Goal: Transaction & Acquisition: Purchase product/service

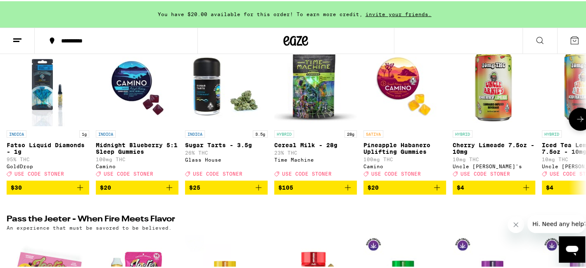
scroll to position [124, 0]
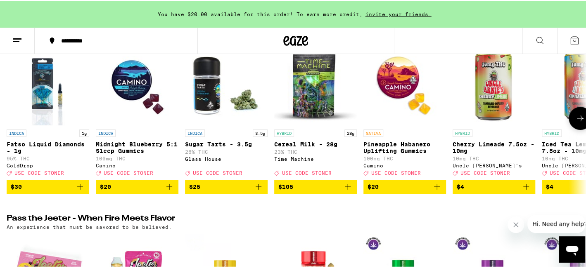
click at [575, 120] on icon at bounding box center [580, 117] width 10 height 10
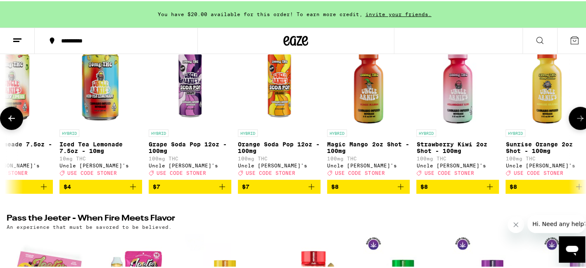
click at [575, 120] on icon at bounding box center [580, 117] width 10 height 10
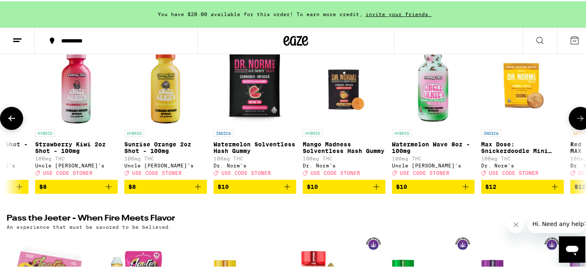
scroll to position [0, 965]
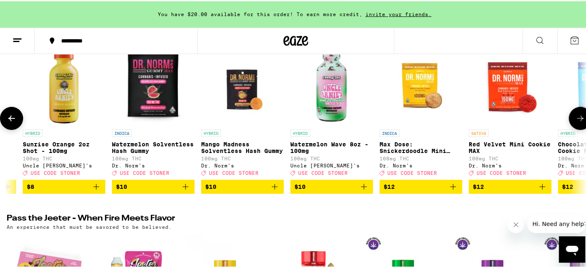
click at [575, 120] on icon at bounding box center [580, 117] width 10 height 10
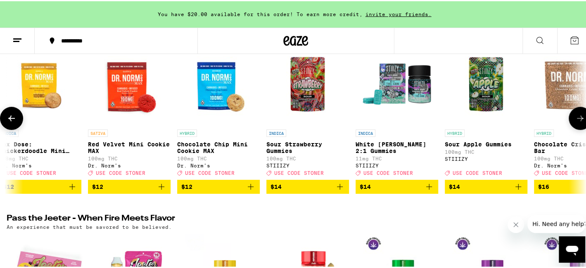
scroll to position [0, 1448]
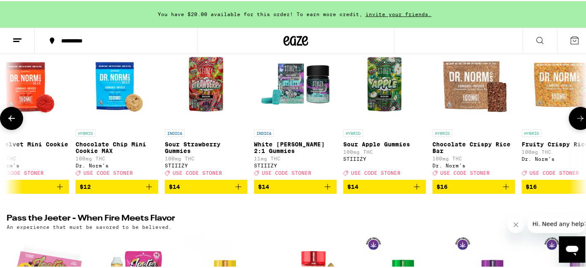
click at [575, 120] on icon at bounding box center [580, 117] width 10 height 10
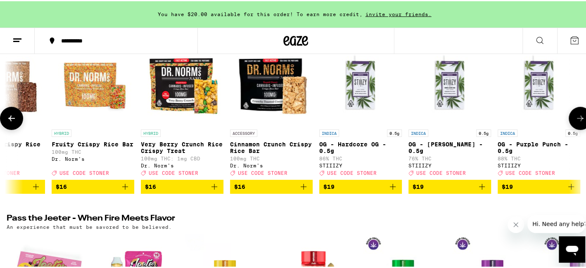
scroll to position [0, 1930]
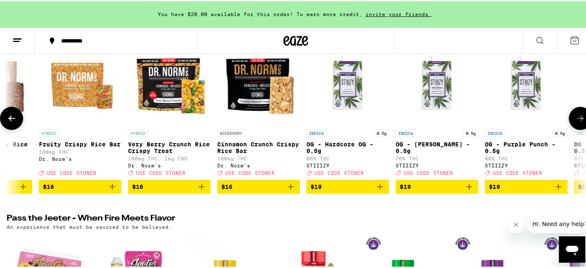
click at [575, 121] on icon at bounding box center [580, 117] width 10 height 10
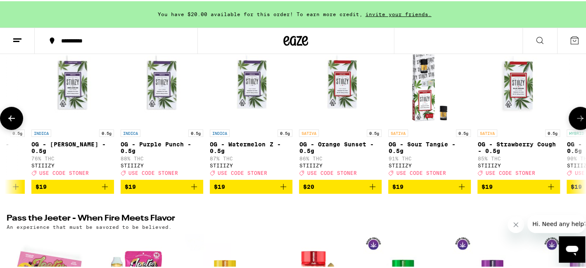
scroll to position [0, 2413]
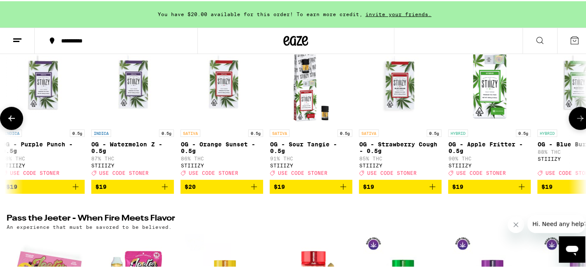
click at [575, 121] on icon at bounding box center [580, 117] width 10 height 10
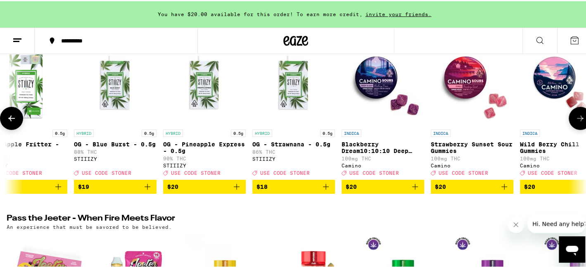
scroll to position [0, 2896]
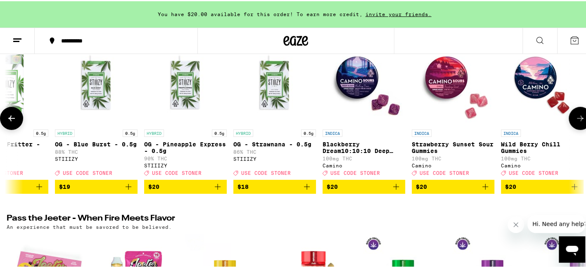
click at [575, 121] on icon at bounding box center [580, 117] width 10 height 10
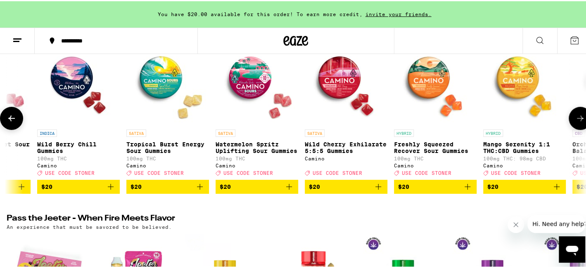
scroll to position [0, 3378]
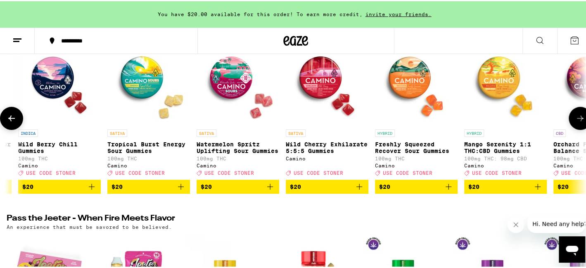
click at [575, 122] on icon at bounding box center [580, 117] width 10 height 10
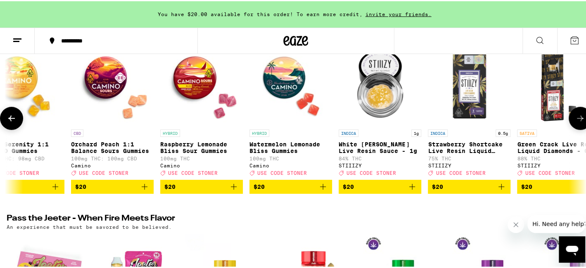
scroll to position [0, 3861]
click at [575, 122] on icon at bounding box center [580, 117] width 10 height 10
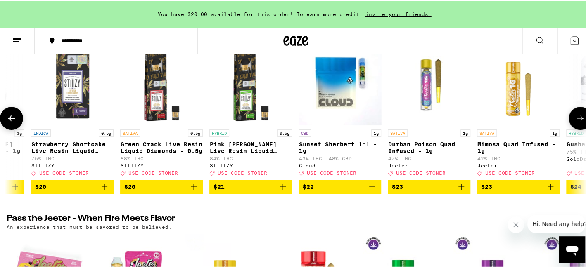
scroll to position [0, 4343]
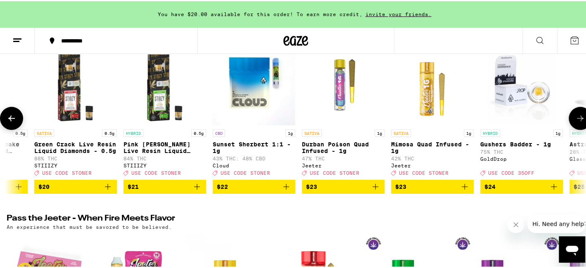
click at [575, 122] on icon at bounding box center [580, 117] width 10 height 10
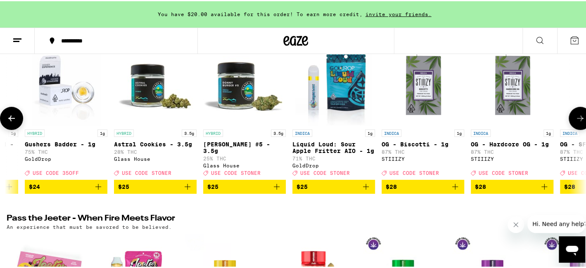
scroll to position [0, 4826]
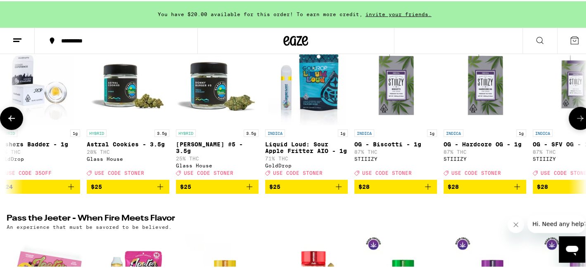
click at [575, 122] on icon at bounding box center [580, 117] width 10 height 10
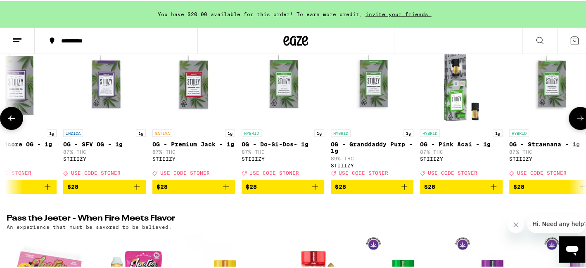
scroll to position [0, 5309]
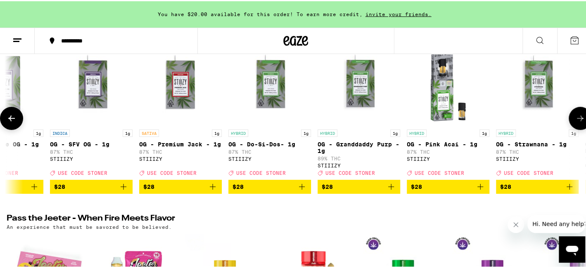
click at [575, 122] on icon at bounding box center [580, 117] width 10 height 10
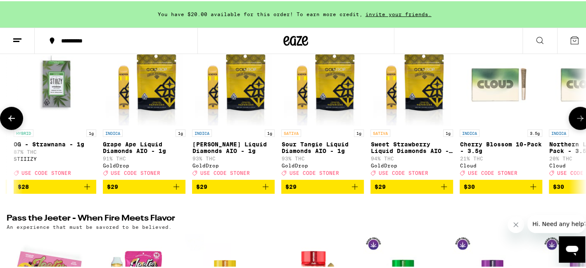
scroll to position [0, 5791]
click at [575, 122] on icon at bounding box center [580, 117] width 10 height 10
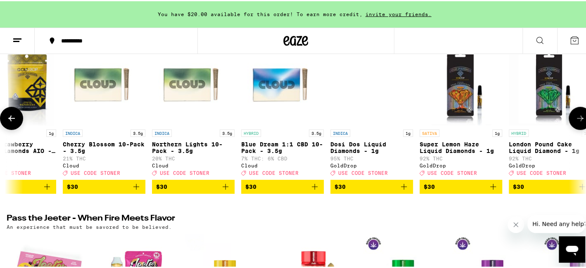
scroll to position [0, 6274]
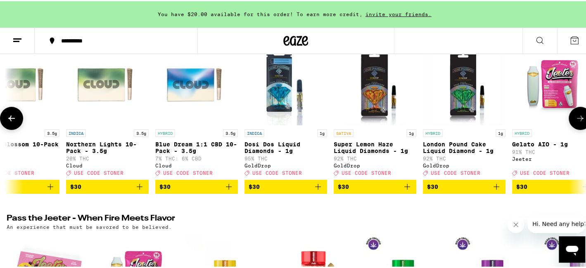
click at [228, 189] on icon "Add to bag" at bounding box center [229, 186] width 6 height 6
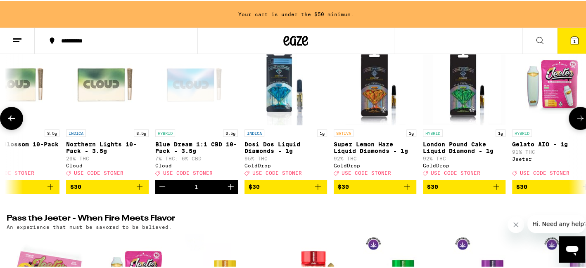
click at [159, 188] on icon "Decrement" at bounding box center [162, 186] width 10 height 10
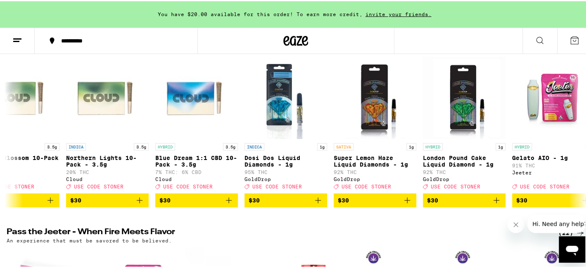
scroll to position [124, 0]
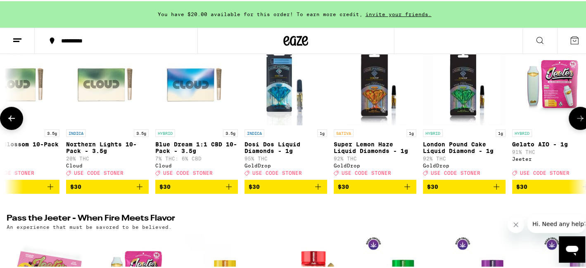
click at [10, 120] on icon at bounding box center [11, 117] width 7 height 6
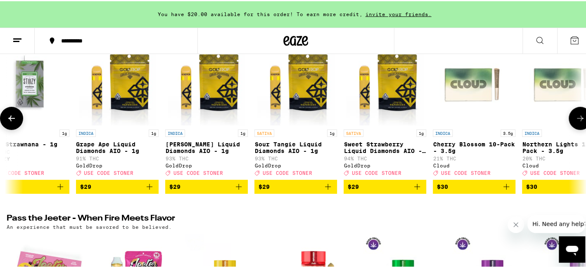
scroll to position [0, 5791]
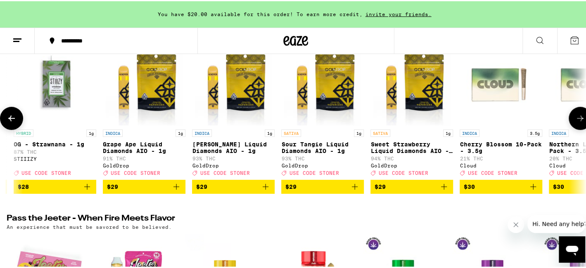
click at [575, 122] on icon at bounding box center [580, 117] width 10 height 10
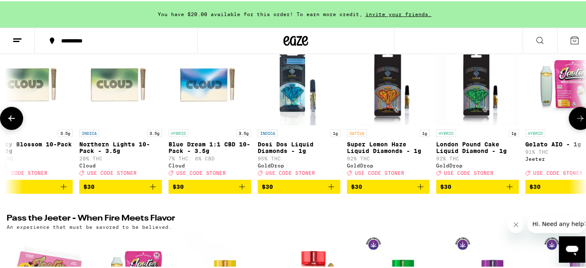
scroll to position [0, 6274]
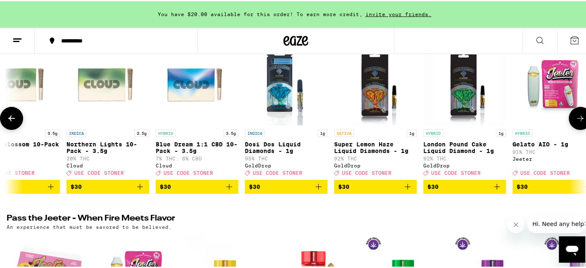
click at [569, 123] on button at bounding box center [580, 117] width 23 height 23
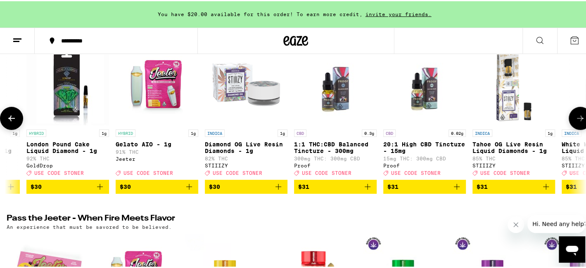
scroll to position [0, 6757]
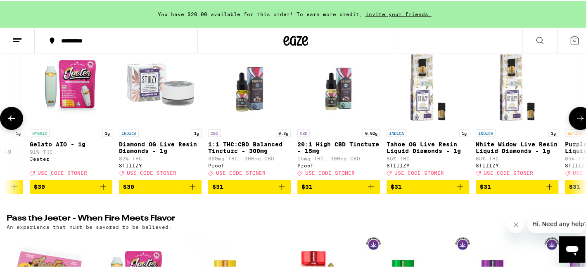
click at [326, 143] on p "20:1 High CBD Tincture - 15mg" at bounding box center [338, 146] width 83 height 13
click at [371, 191] on icon "Add to bag" at bounding box center [371, 186] width 10 height 10
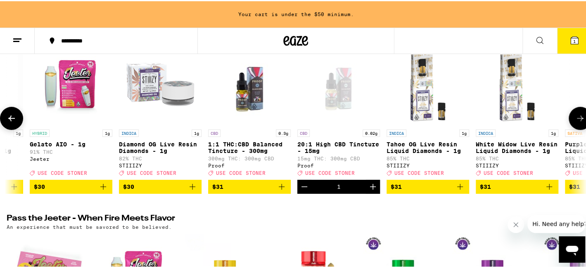
click at [244, 100] on img "Open page for 1:1 THC:CBD Balanced Tincture - 300mg from Proof" at bounding box center [249, 83] width 83 height 83
click at [241, 120] on img "Open page for 1:1 THC:CBD Balanced Tincture - 300mg from Proof" at bounding box center [249, 83] width 83 height 83
click at [334, 88] on div "Open page for 20:1 High CBD Tincture - 15mg from Proof" at bounding box center [338, 83] width 83 height 83
click at [347, 90] on div "Open page for 20:1 High CBD Tincture - 15mg from Proof" at bounding box center [338, 83] width 83 height 83
click at [250, 98] on img "Open page for 1:1 THC:CBD Balanced Tincture - 300mg from Proof" at bounding box center [249, 83] width 83 height 83
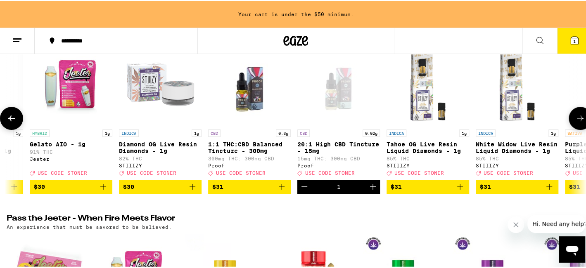
click at [238, 87] on img "Open page for 1:1 THC:CBD Balanced Tincture - 300mg from Proof" at bounding box center [249, 83] width 83 height 83
click at [281, 191] on icon "Add to bag" at bounding box center [282, 186] width 10 height 10
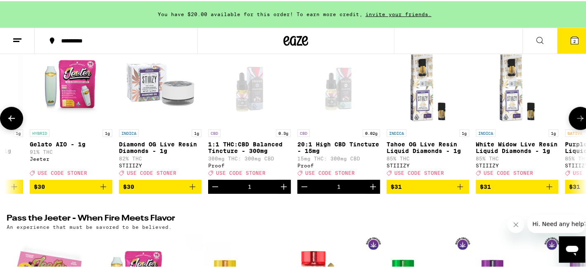
click at [575, 122] on icon at bounding box center [580, 117] width 10 height 10
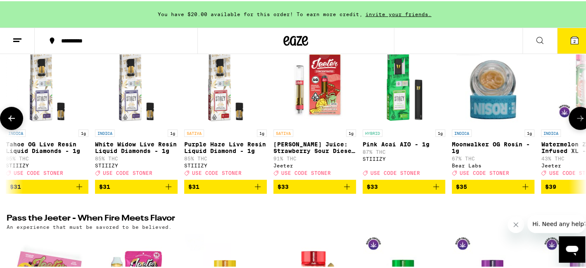
scroll to position [0, 7239]
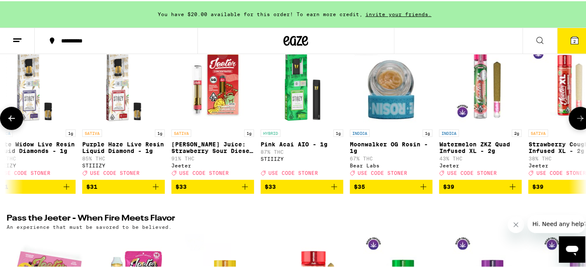
click at [575, 122] on icon at bounding box center [580, 117] width 10 height 10
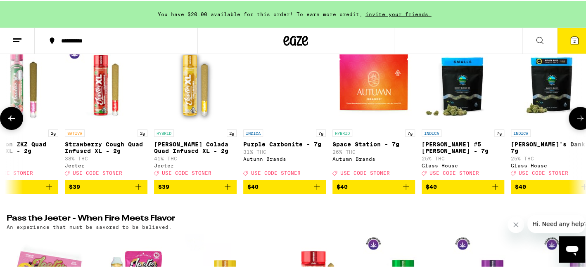
scroll to position [0, 7722]
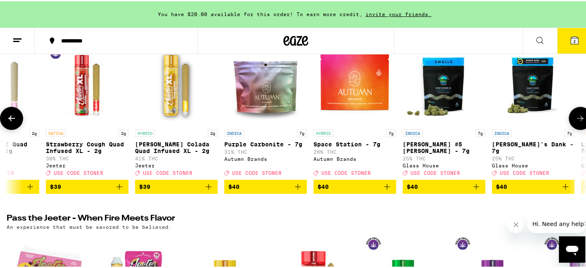
click at [575, 122] on icon at bounding box center [580, 117] width 10 height 10
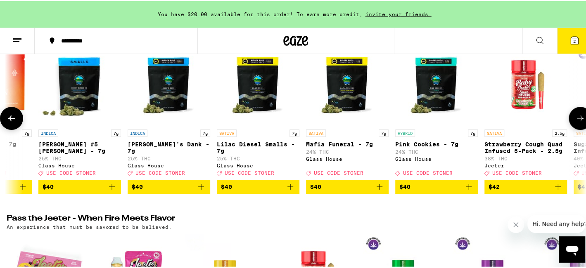
scroll to position [0, 8205]
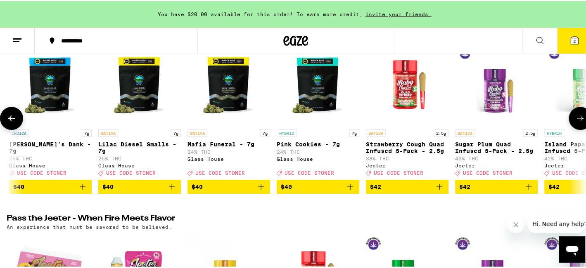
click at [575, 122] on icon at bounding box center [580, 117] width 10 height 10
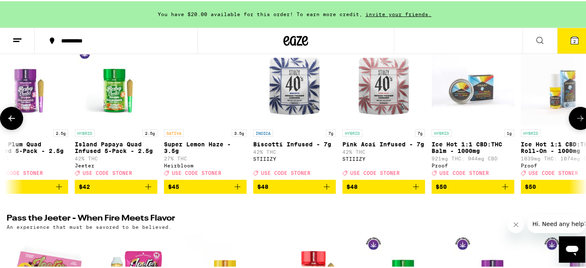
scroll to position [0, 8687]
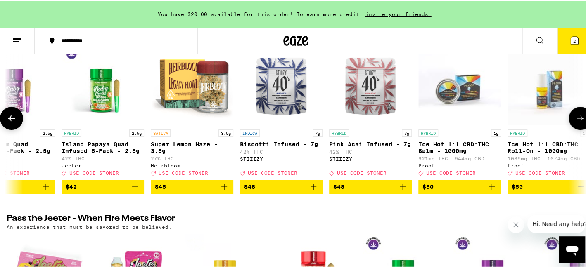
click at [575, 122] on icon at bounding box center [580, 117] width 10 height 10
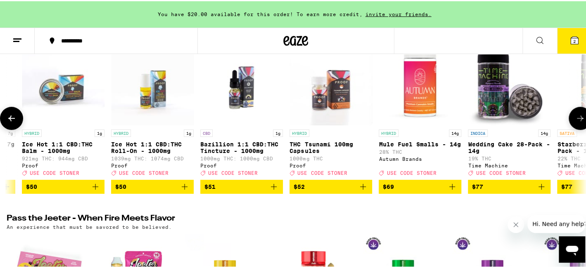
scroll to position [0, 9170]
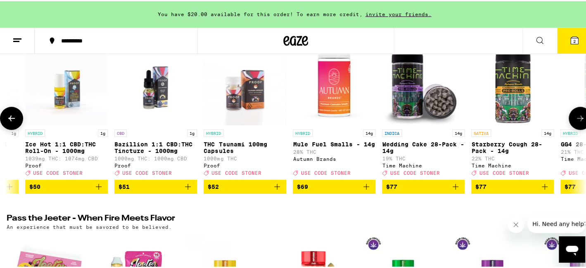
click at [8, 117] on icon at bounding box center [12, 117] width 10 height 10
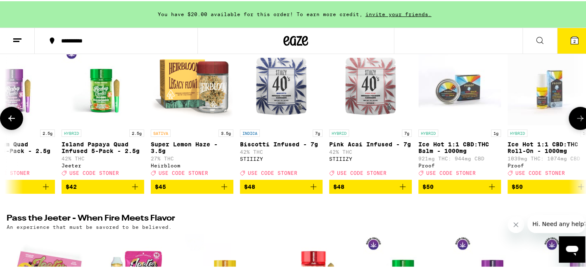
scroll to position [0, 8687]
click at [447, 86] on img "Open page for Ice Hot 1:1 CBD:THC Balm - 1000mg from Proof" at bounding box center [460, 83] width 83 height 83
click at [449, 91] on img "Open page for Ice Hot 1:1 CBD:THC Balm - 1000mg from Proof" at bounding box center [460, 83] width 83 height 83
click at [536, 94] on img "Open page for Ice Hot 1:1 CBD:THC Roll-On - 1000mg from Proof" at bounding box center [549, 83] width 83 height 83
click at [575, 120] on icon at bounding box center [580, 117] width 10 height 10
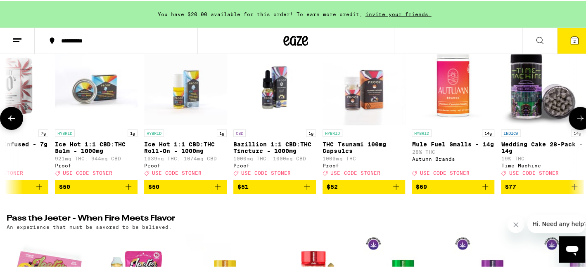
scroll to position [0, 9169]
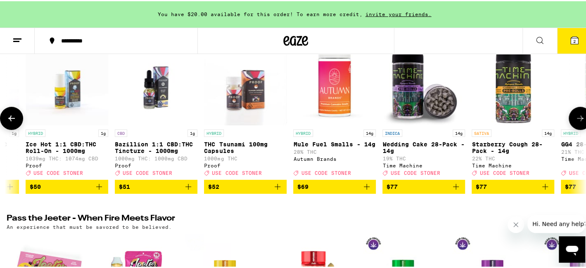
click at [145, 88] on img "Open page for Bazillion 1:1 CBD:THC Tincture - 1000mg from Proof" at bounding box center [156, 83] width 83 height 83
click at [162, 88] on img "Open page for Bazillion 1:1 CBD:THC Tincture - 1000mg from Proof" at bounding box center [156, 83] width 83 height 83
click at [234, 100] on img "Open page for THC Tsunami 100mg Capsules from Proof" at bounding box center [245, 83] width 83 height 83
click at [575, 117] on icon at bounding box center [580, 117] width 10 height 10
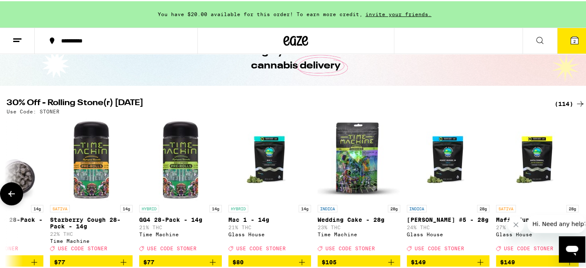
scroll to position [41, 0]
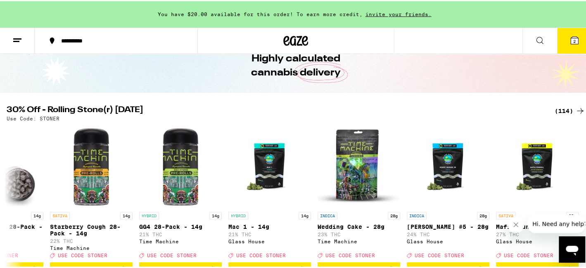
click at [575, 108] on icon at bounding box center [580, 110] width 10 height 10
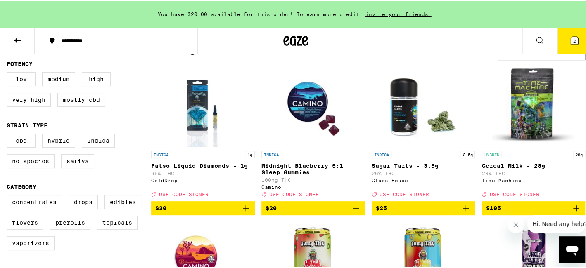
scroll to position [124, 0]
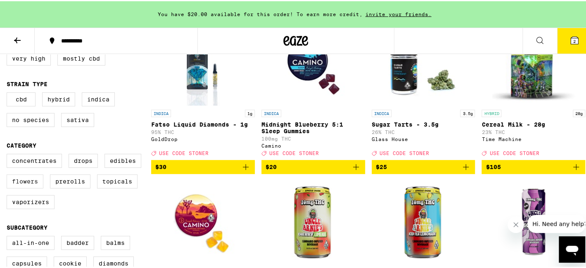
click at [33, 188] on label "Flowers" at bounding box center [25, 180] width 37 height 14
click at [9, 154] on input "Flowers" at bounding box center [8, 154] width 0 height 0
checkbox input "true"
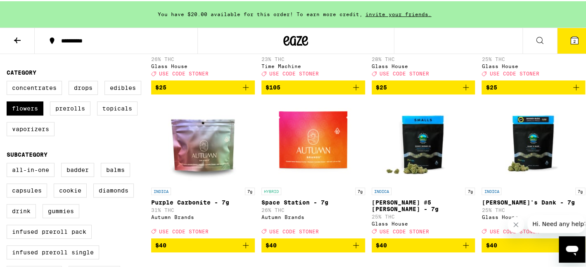
scroll to position [206, 0]
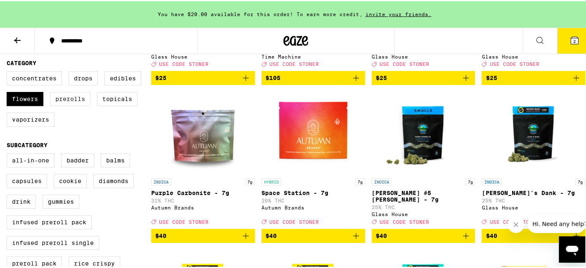
click at [74, 105] on label "Prerolls" at bounding box center [70, 98] width 40 height 14
click at [9, 72] on input "Prerolls" at bounding box center [8, 71] width 0 height 0
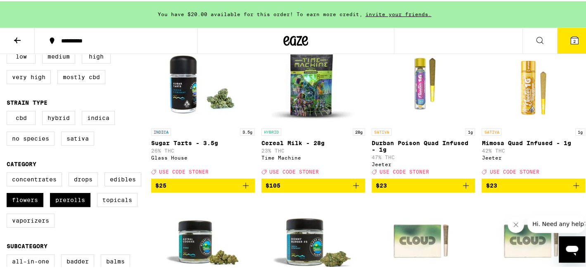
scroll to position [124, 0]
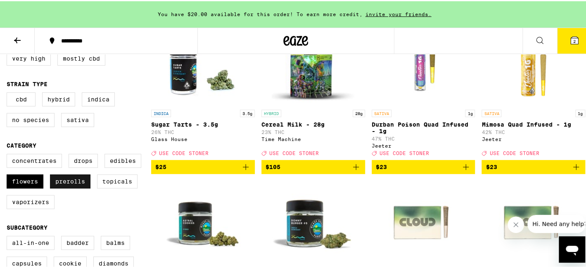
click at [69, 188] on label "Prerolls" at bounding box center [70, 180] width 40 height 14
click at [9, 154] on input "Prerolls" at bounding box center [8, 154] width 0 height 0
checkbox input "false"
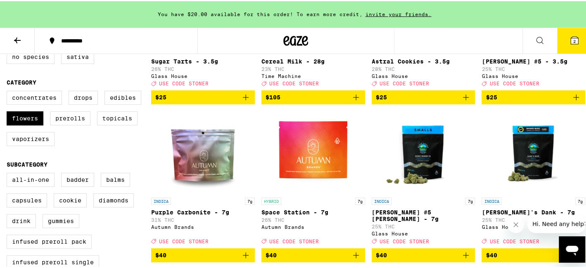
scroll to position [41, 0]
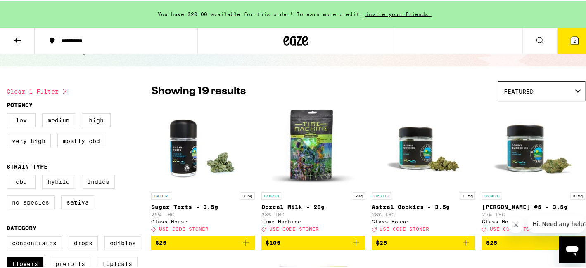
click at [59, 187] on label "Hybrid" at bounding box center [58, 181] width 33 height 14
click at [9, 176] on input "Hybrid" at bounding box center [8, 175] width 0 height 0
checkbox input "true"
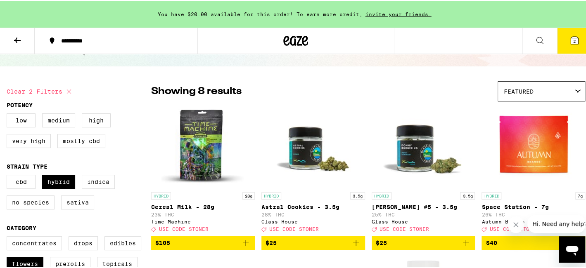
click at [77, 207] on label "Sativa" at bounding box center [77, 202] width 33 height 14
click at [9, 176] on input "Sativa" at bounding box center [8, 175] width 0 height 0
checkbox input "true"
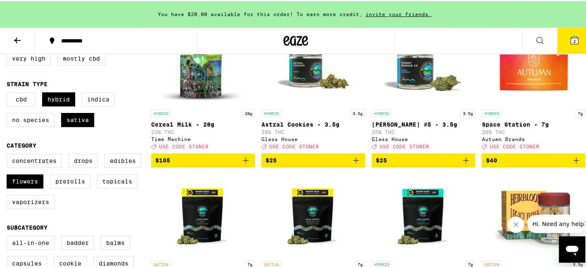
scroll to position [83, 0]
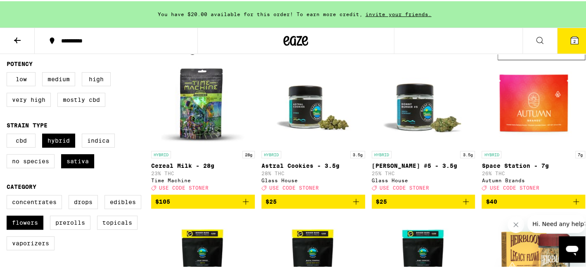
click at [411, 115] on img "Open page for Donny Burger #5 - 3.5g from Glass House" at bounding box center [423, 104] width 83 height 83
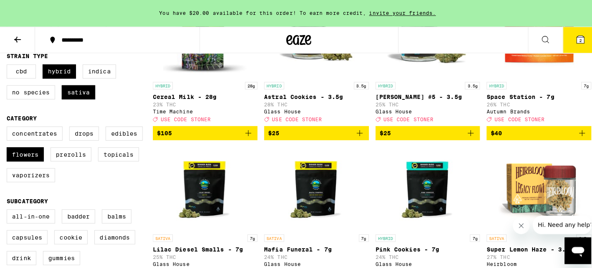
scroll to position [165, 0]
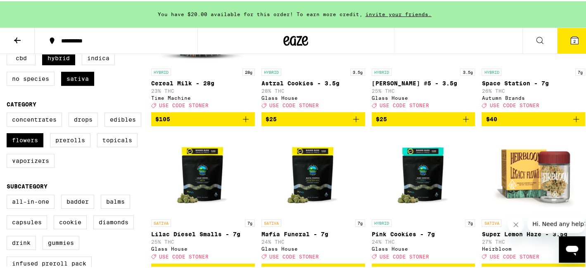
click at [309, 177] on img "Open page for Mafia Funeral - 7g from Glass House" at bounding box center [313, 173] width 83 height 83
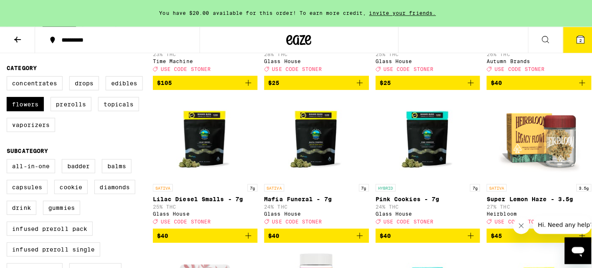
scroll to position [250, 0]
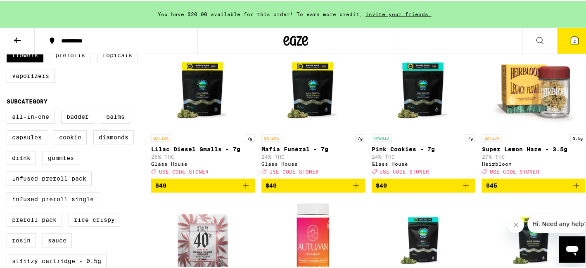
click at [351, 190] on icon "Add to bag" at bounding box center [356, 185] width 10 height 10
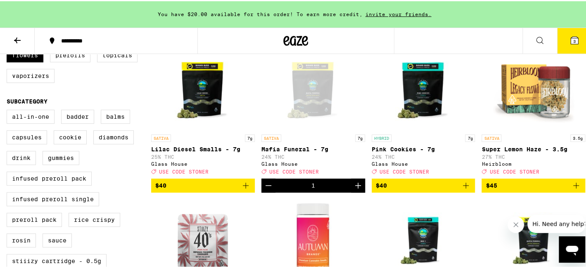
click at [425, 101] on img "Open page for Pink Cookies - 7g from Glass House" at bounding box center [423, 88] width 83 height 83
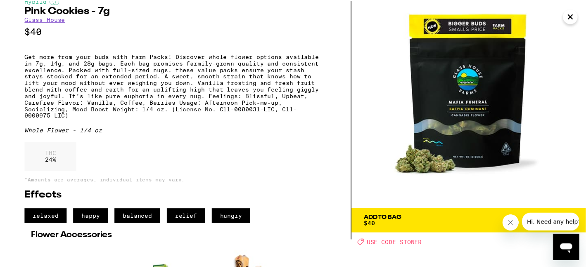
scroll to position [41, 0]
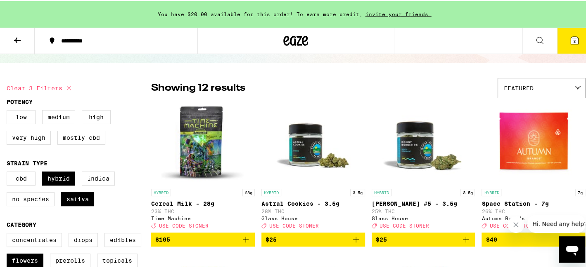
scroll to position [44, 0]
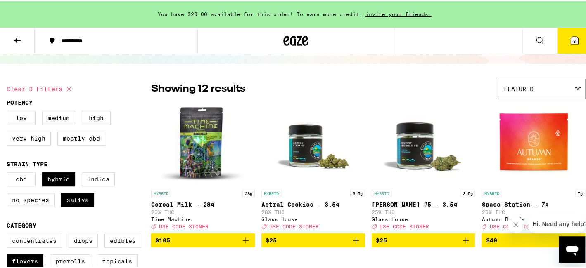
click at [18, 41] on icon at bounding box center [17, 39] width 10 height 10
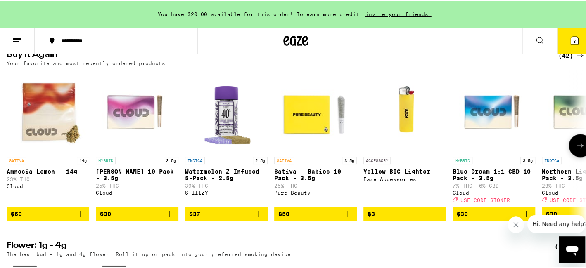
scroll to position [454, 0]
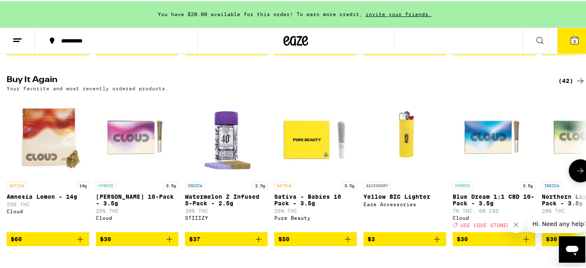
click at [571, 180] on button at bounding box center [580, 169] width 23 height 23
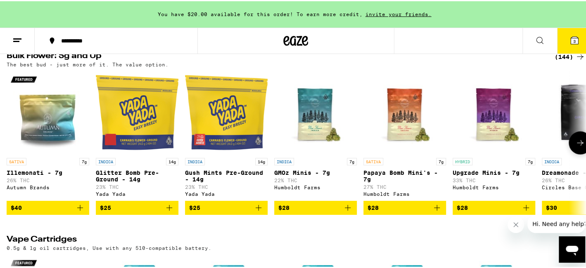
scroll to position [867, 0]
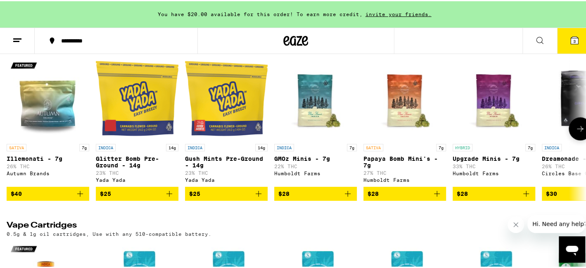
click at [47, 133] on img "Open page for Illemonati - 7g from Autumn Brands" at bounding box center [48, 97] width 83 height 83
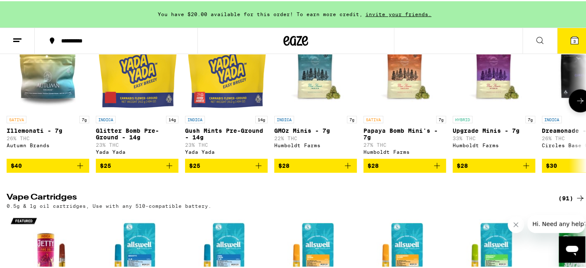
scroll to position [909, 0]
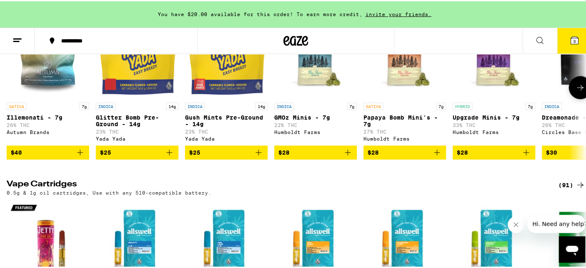
click at [80, 157] on icon "Add to bag" at bounding box center [80, 152] width 10 height 10
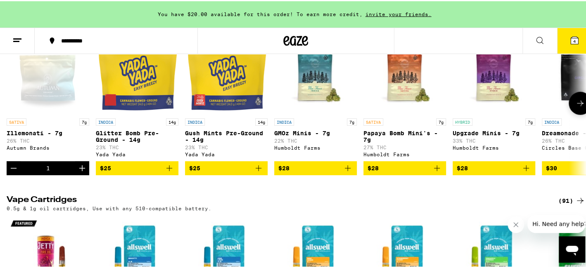
scroll to position [867, 0]
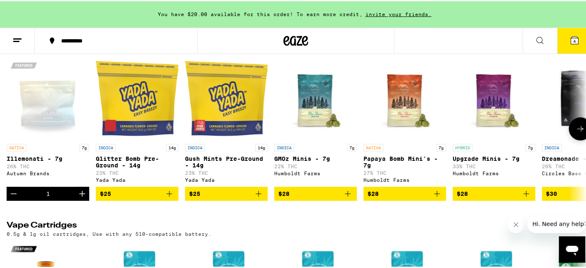
click at [575, 133] on icon at bounding box center [580, 128] width 10 height 10
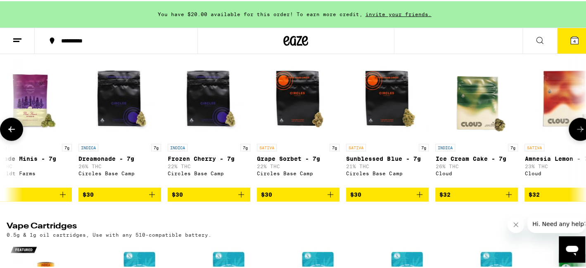
scroll to position [0, 482]
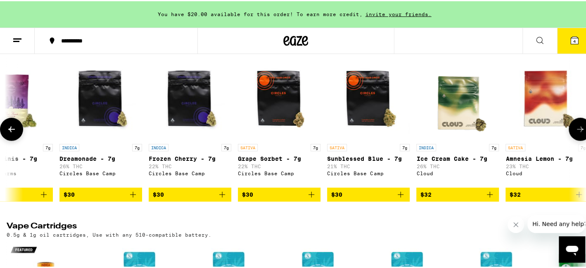
click at [575, 133] on icon at bounding box center [580, 128] width 10 height 10
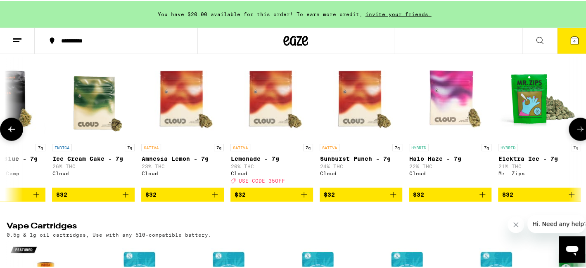
scroll to position [0, 965]
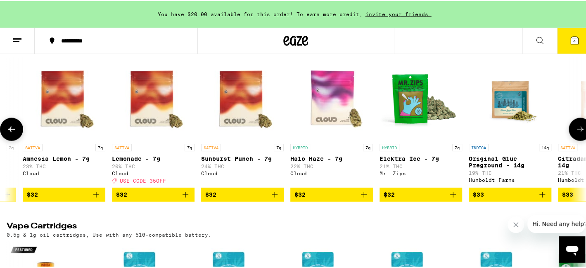
click at [575, 133] on icon at bounding box center [580, 128] width 10 height 10
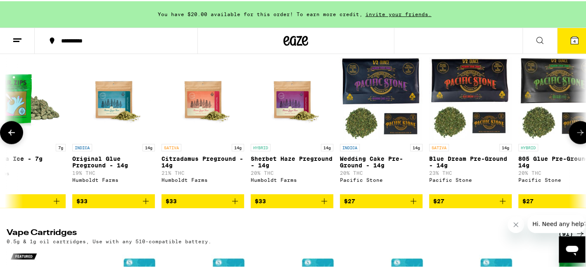
scroll to position [0, 1448]
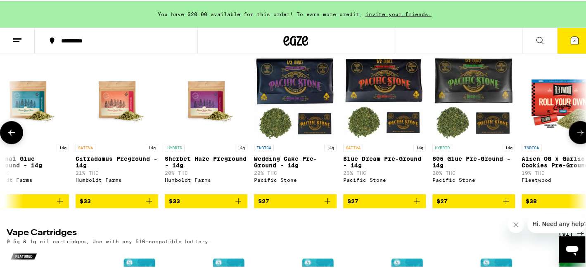
click at [573, 143] on button at bounding box center [580, 131] width 23 height 23
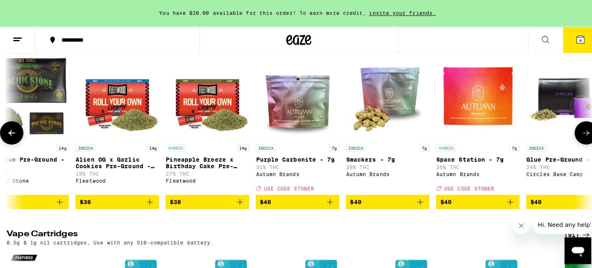
scroll to position [0, 1930]
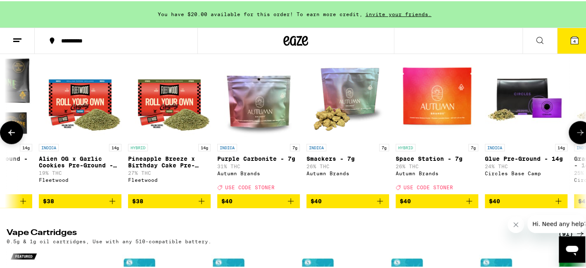
click at [443, 115] on img "Open page for Space Station - 7g from Autumn Brands" at bounding box center [437, 97] width 83 height 83
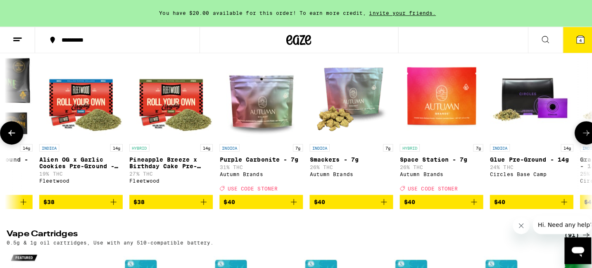
scroll to position [0, 1930]
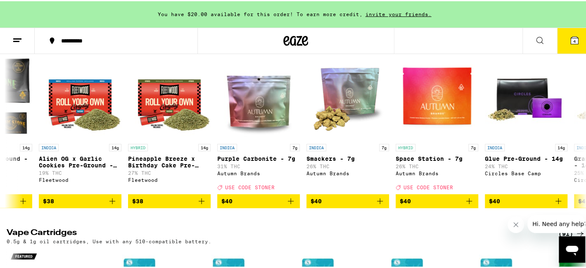
click at [571, 36] on icon at bounding box center [574, 39] width 7 height 7
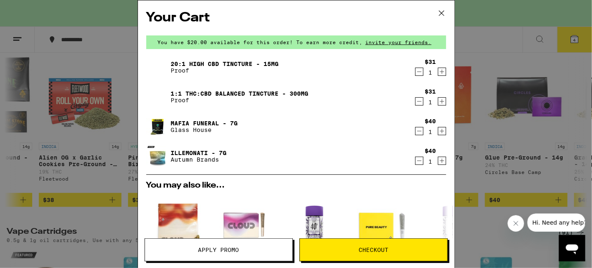
click at [114, 12] on div "Your Cart You have $20.00 available for this order! To earn more credit, invite…" at bounding box center [296, 134] width 592 height 268
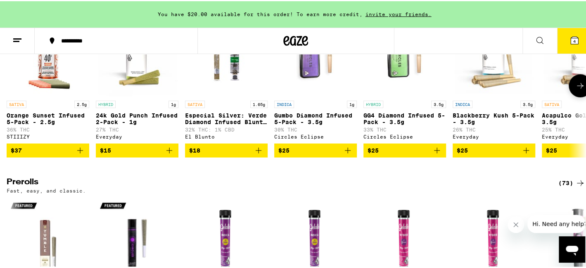
scroll to position [1941, 0]
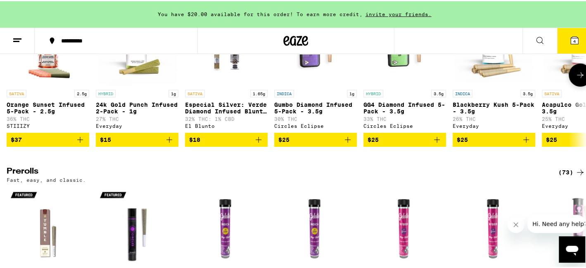
click at [575, 79] on icon at bounding box center [580, 74] width 10 height 10
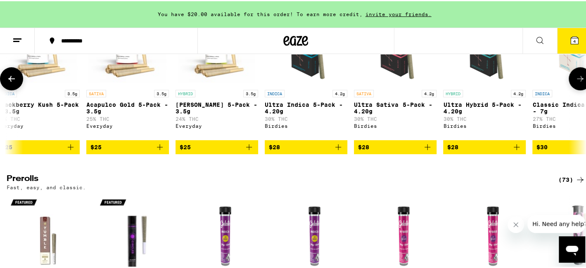
scroll to position [0, 482]
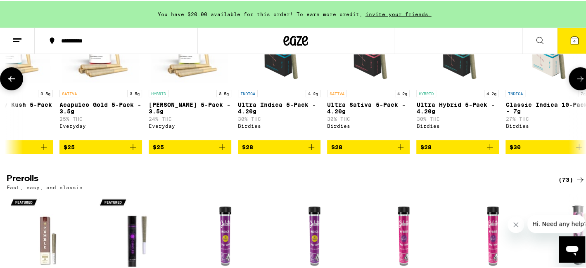
click at [575, 83] on icon at bounding box center [580, 78] width 10 height 10
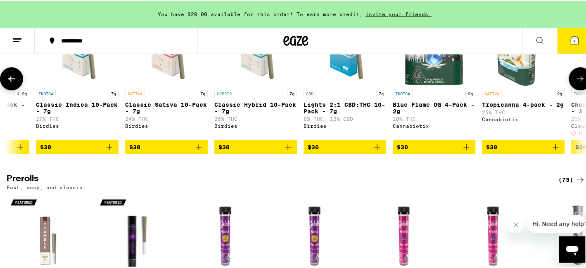
scroll to position [0, 965]
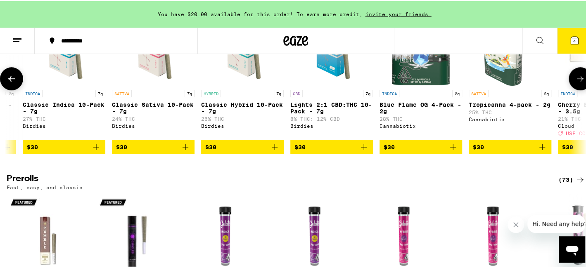
click at [575, 83] on icon at bounding box center [580, 78] width 10 height 10
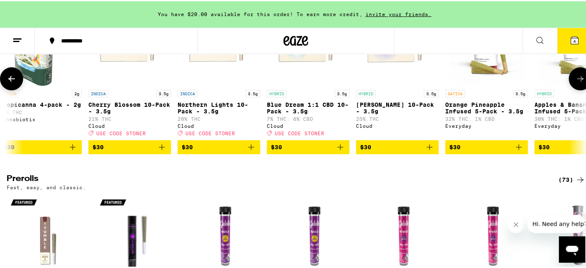
scroll to position [0, 1448]
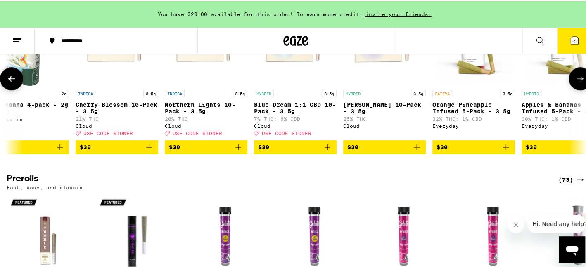
click at [575, 83] on icon at bounding box center [580, 78] width 10 height 10
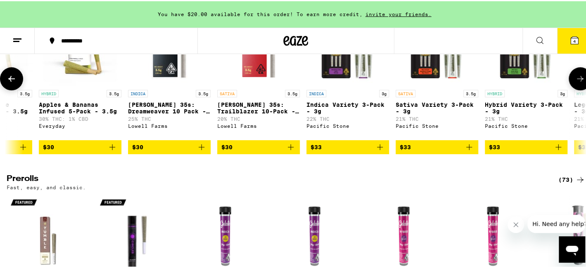
click at [575, 83] on icon at bounding box center [580, 78] width 10 height 10
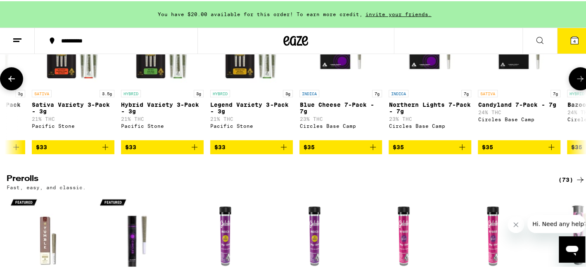
scroll to position [0, 2413]
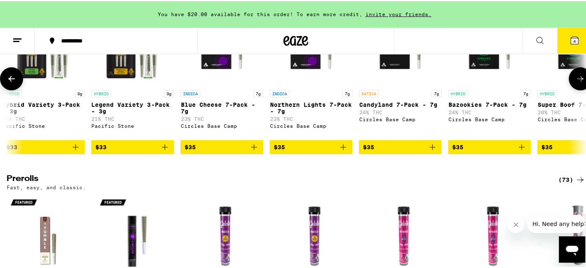
click at [575, 83] on icon at bounding box center [580, 78] width 10 height 10
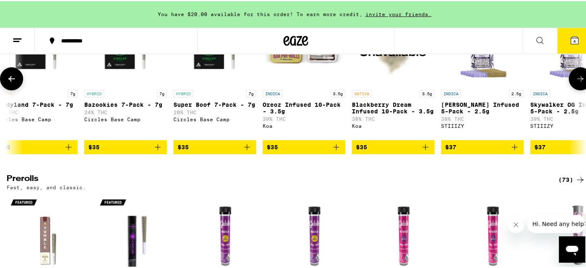
scroll to position [0, 2896]
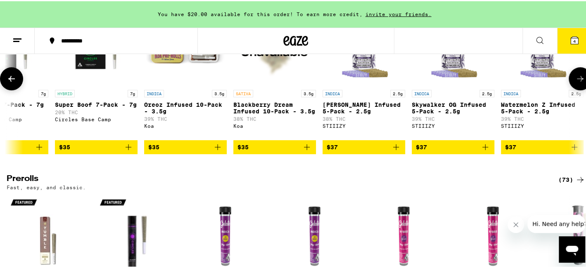
click at [575, 83] on icon at bounding box center [580, 78] width 10 height 10
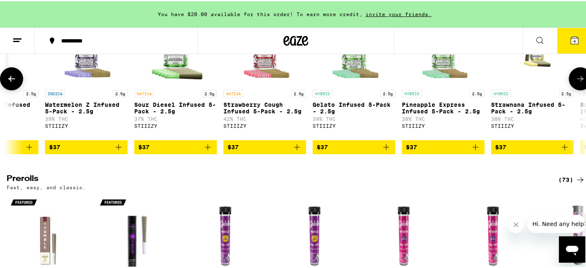
scroll to position [0, 3378]
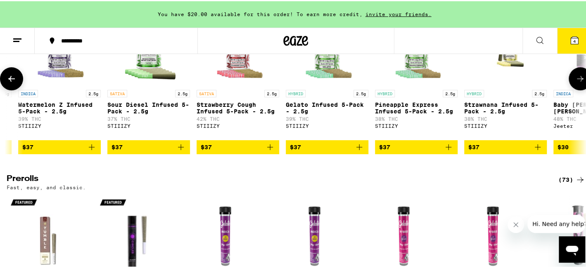
click at [575, 83] on icon at bounding box center [580, 78] width 10 height 10
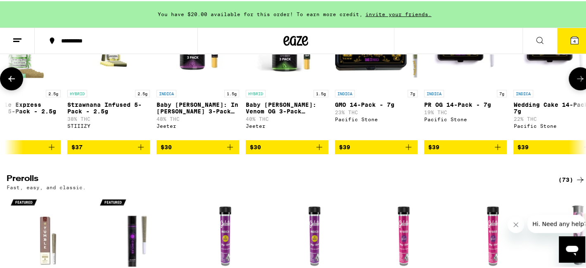
scroll to position [0, 3861]
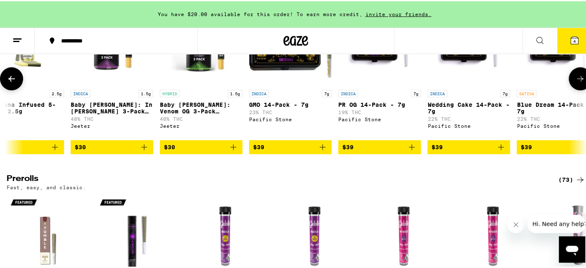
click at [575, 83] on icon at bounding box center [580, 78] width 10 height 10
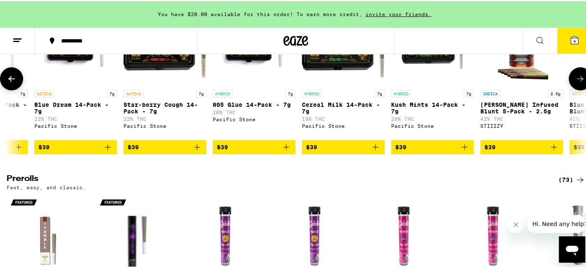
click at [575, 83] on icon at bounding box center [580, 78] width 10 height 10
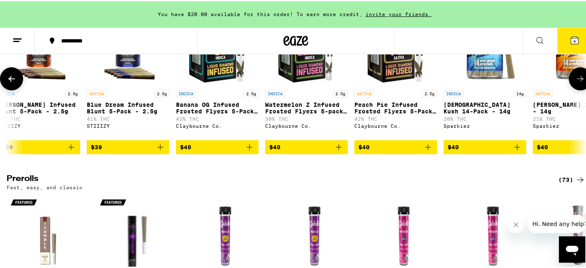
click at [575, 83] on icon at bounding box center [580, 78] width 10 height 10
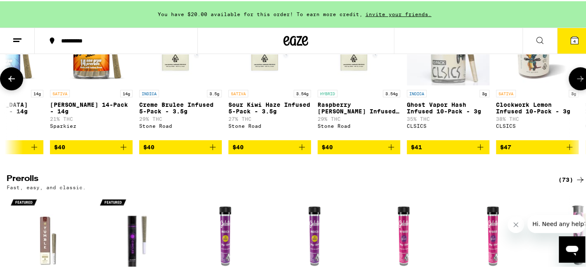
click at [575, 83] on icon at bounding box center [580, 78] width 10 height 10
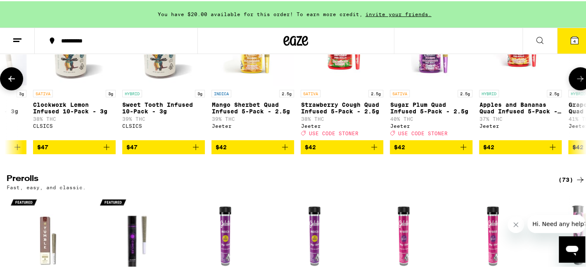
scroll to position [0, 5791]
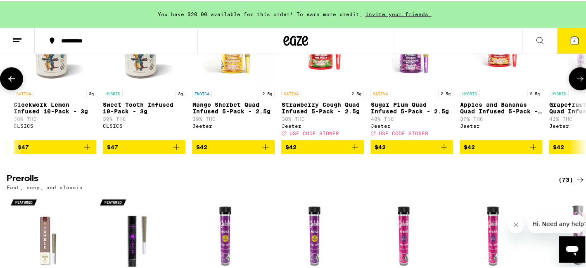
click at [575, 83] on icon at bounding box center [580, 78] width 10 height 10
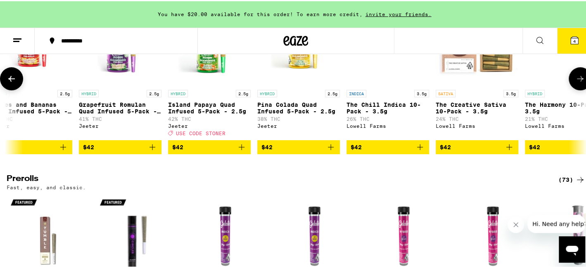
scroll to position [0, 6274]
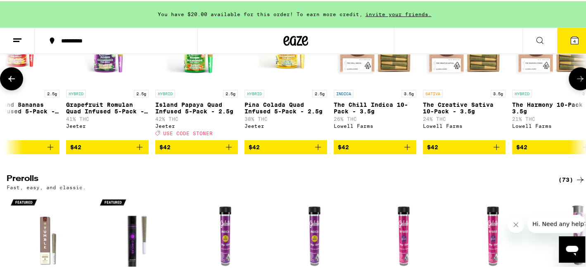
click at [575, 83] on icon at bounding box center [580, 78] width 10 height 10
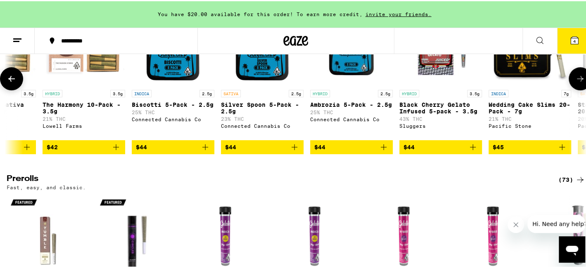
scroll to position [0, 6757]
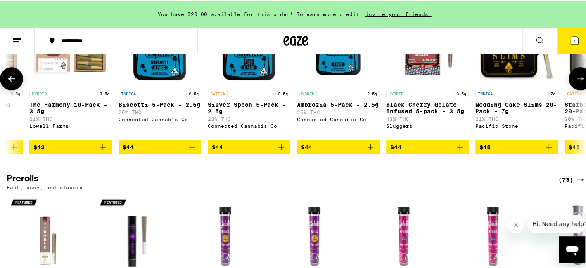
click at [575, 83] on icon at bounding box center [580, 78] width 10 height 10
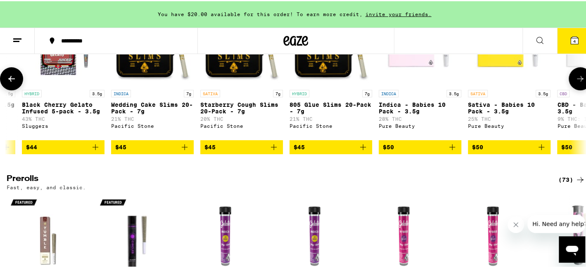
scroll to position [0, 7239]
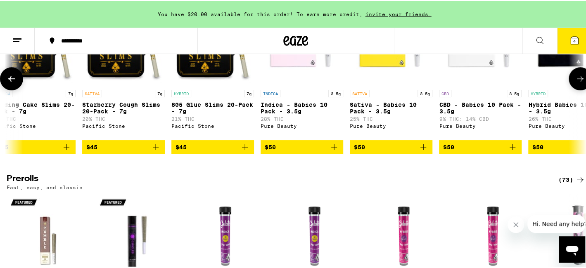
click at [422, 151] on icon "Add to bag" at bounding box center [423, 146] width 10 height 10
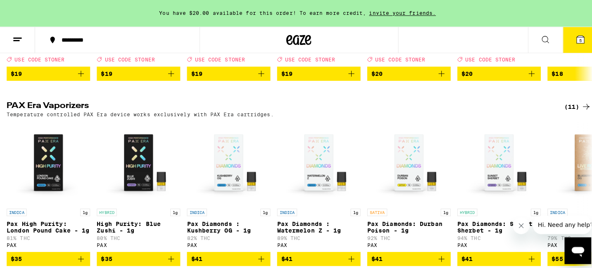
scroll to position [1611, 0]
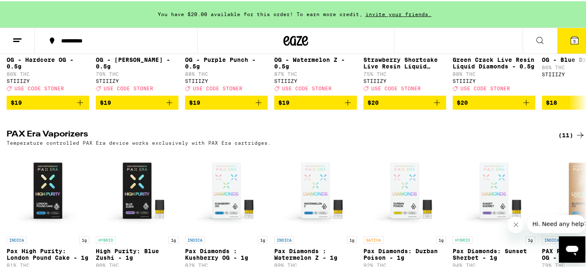
click at [570, 38] on icon at bounding box center [575, 39] width 10 height 10
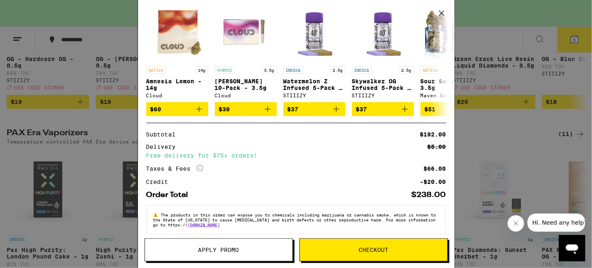
scroll to position [233, 0]
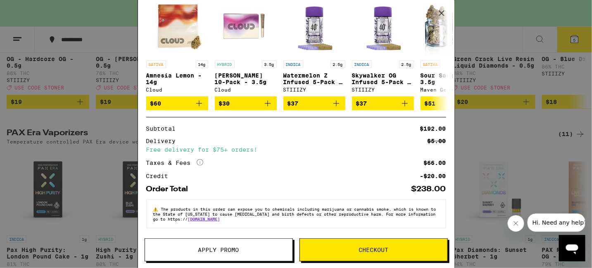
click at [204, 251] on span "Apply Promo" at bounding box center [218, 250] width 41 height 6
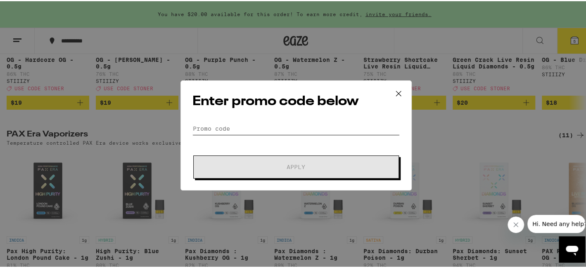
click at [205, 126] on input "Promo Code" at bounding box center [295, 127] width 207 height 12
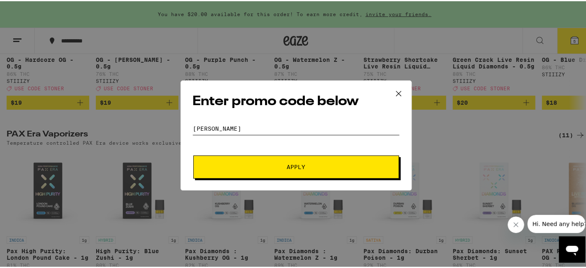
type input "[PERSON_NAME]"
click at [290, 165] on span "Apply" at bounding box center [296, 166] width 19 height 6
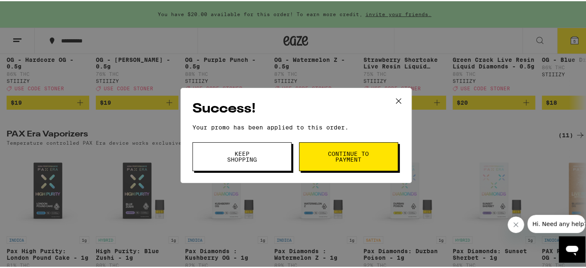
click at [348, 162] on button "Continue to payment" at bounding box center [348, 155] width 99 height 29
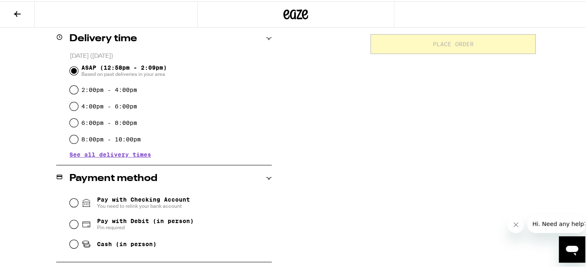
scroll to position [248, 0]
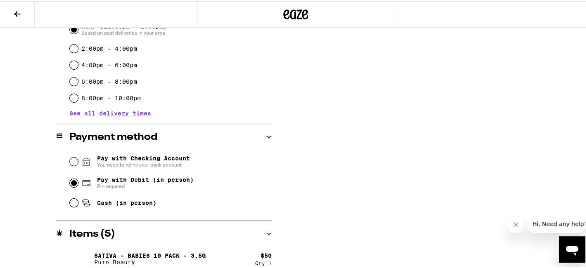
click at [70, 186] on input "Pay with Debit (in person) Pin required" at bounding box center [74, 182] width 8 height 8
radio input "true"
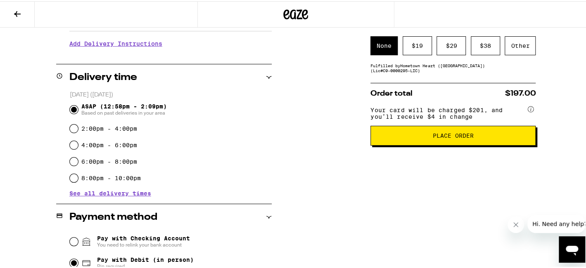
scroll to position [126, 0]
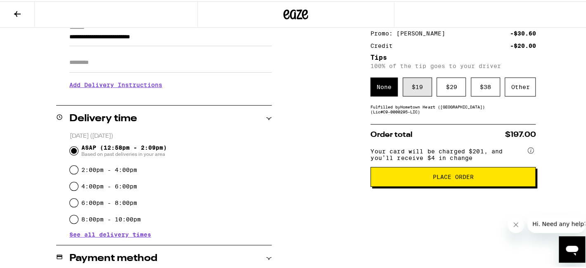
click at [406, 93] on div "$ 19" at bounding box center [417, 85] width 29 height 19
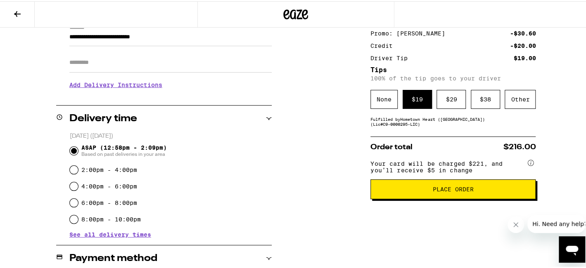
click at [448, 191] on span "Place Order" at bounding box center [453, 188] width 41 height 6
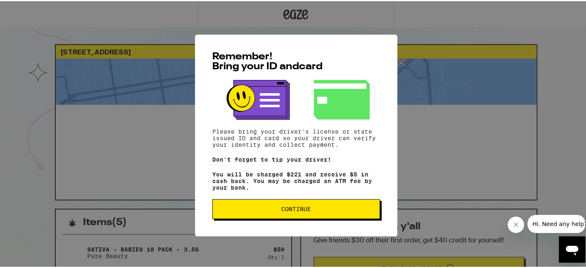
click at [291, 211] on span "Continue" at bounding box center [296, 208] width 30 height 6
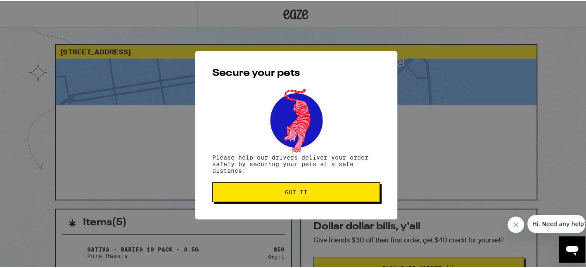
click at [288, 191] on span "Got it" at bounding box center [296, 191] width 22 height 6
